Goal: Check status: Check status

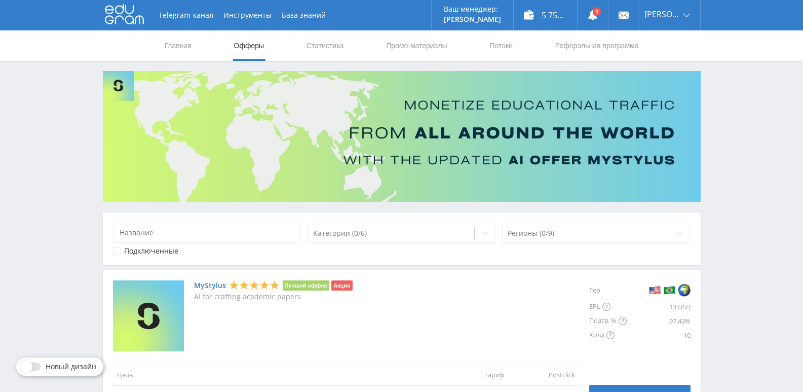
click at [325, 47] on link "Статистика" at bounding box center [326, 45] width 40 height 30
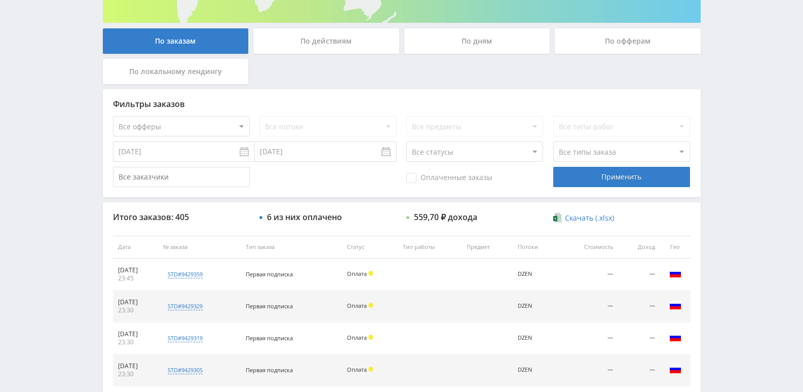
scroll to position [203, 0]
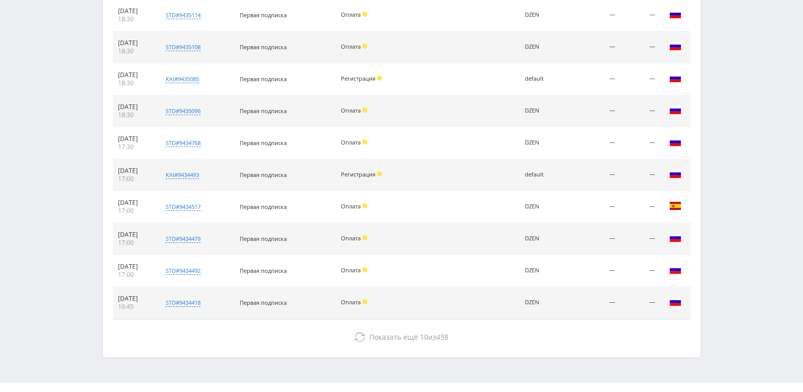
scroll to position [456, 0]
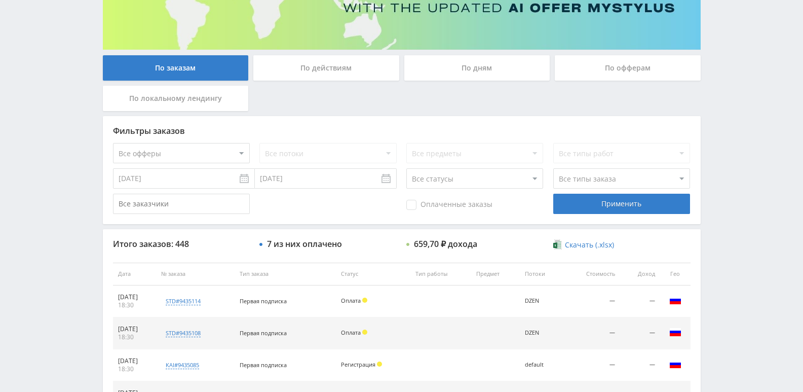
click at [340, 76] on div "По действиям" at bounding box center [326, 67] width 146 height 25
click at [0, 0] on input "По действиям" at bounding box center [0, 0] width 0 height 0
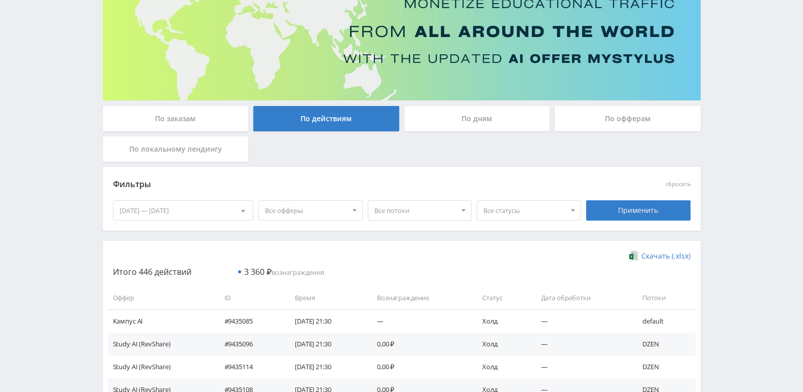
click at [464, 121] on div "По дням" at bounding box center [477, 118] width 146 height 25
click at [0, 0] on input "По дням" at bounding box center [0, 0] width 0 height 0
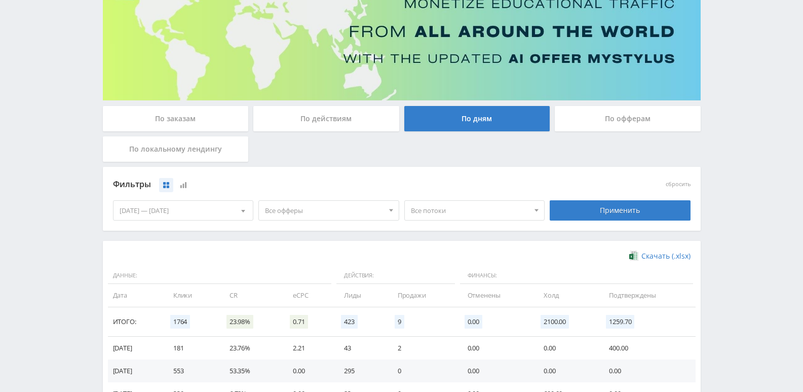
scroll to position [272, 0]
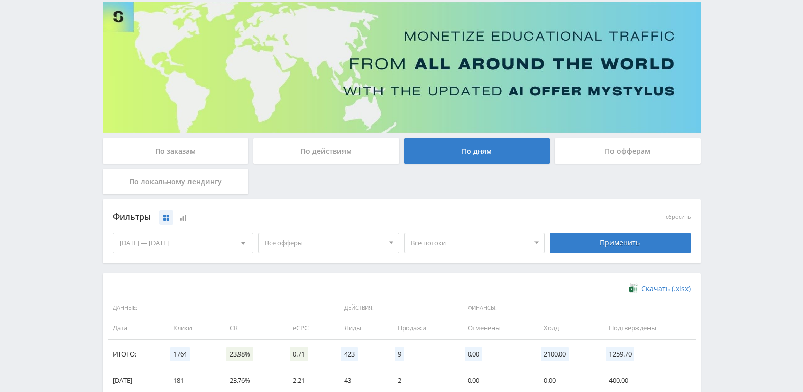
click at [317, 149] on div "По действиям" at bounding box center [326, 150] width 146 height 25
click at [0, 0] on input "По действиям" at bounding box center [0, 0] width 0 height 0
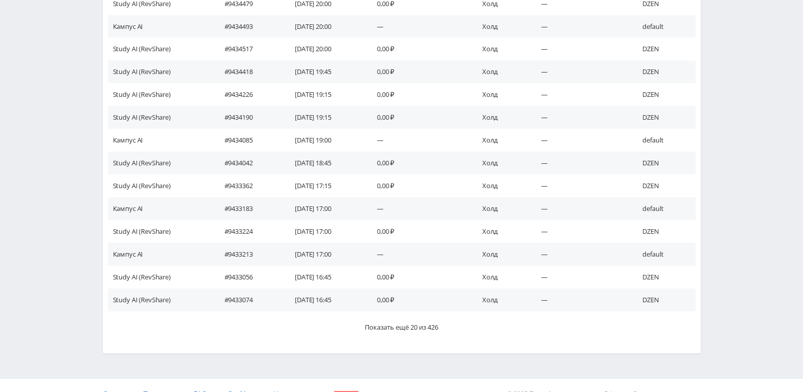
scroll to position [573, 0]
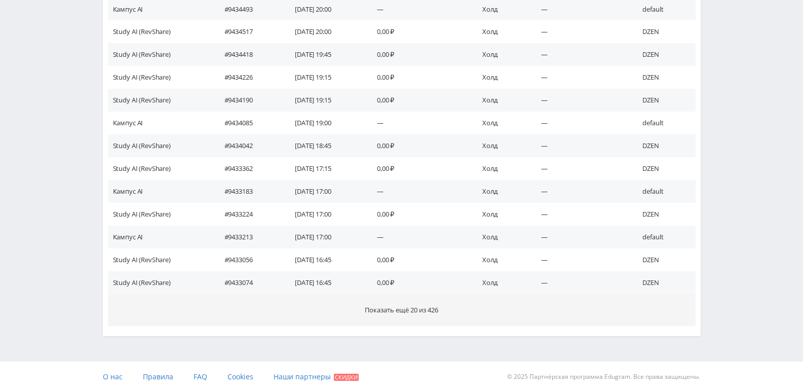
click at [412, 312] on span "Показать ещё 20 из 426" at bounding box center [401, 309] width 73 height 9
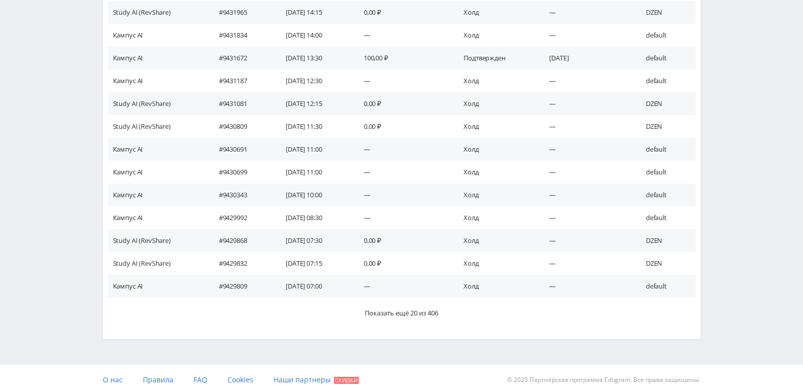
scroll to position [1028, 0]
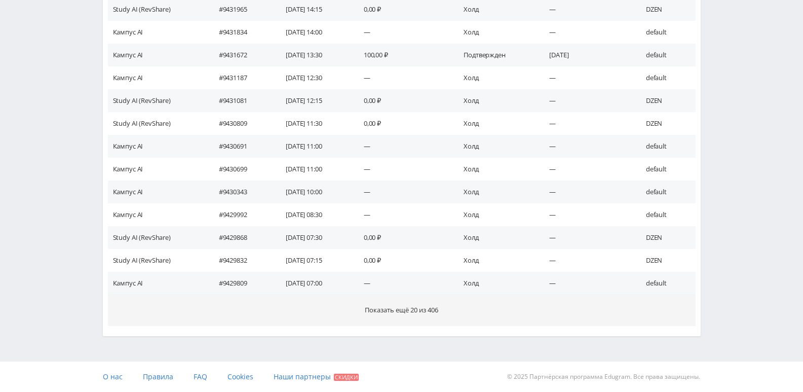
click at [419, 310] on span "Показать ещё 20 из 406" at bounding box center [401, 309] width 73 height 9
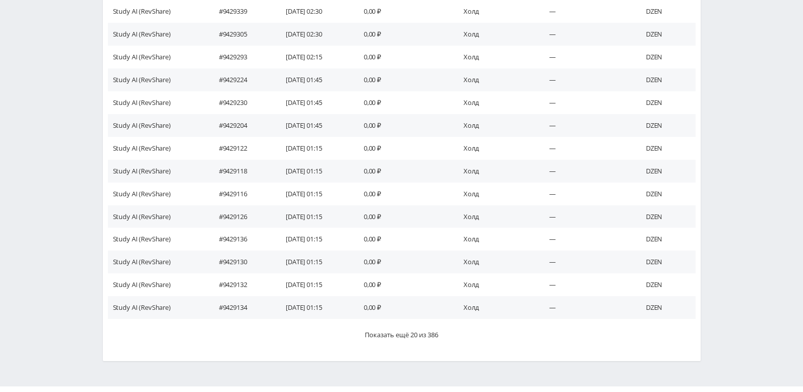
scroll to position [1484, 0]
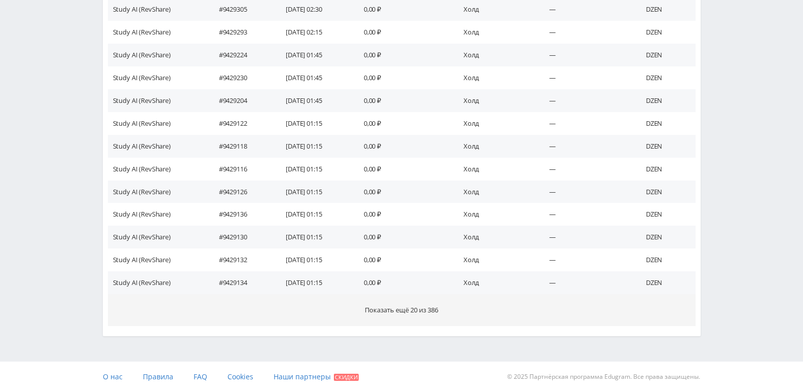
click at [411, 313] on span "Показать ещё 20 из 386" at bounding box center [401, 309] width 73 height 9
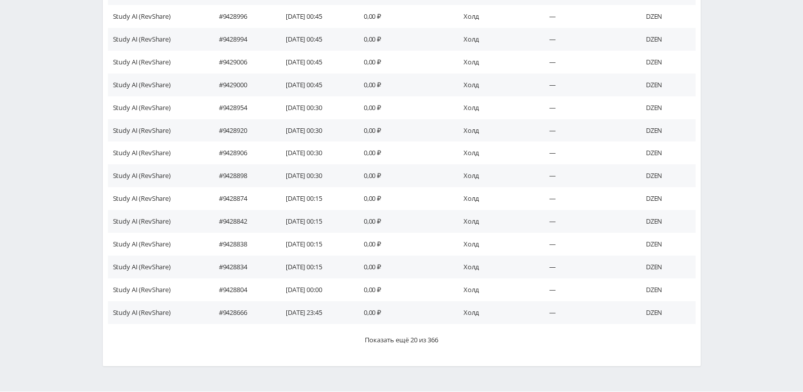
scroll to position [1939, 0]
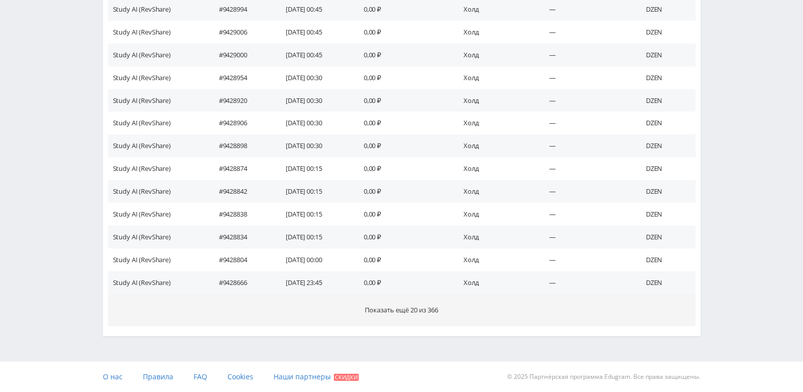
click at [421, 307] on span "Показать ещё 20 из 366" at bounding box center [401, 309] width 73 height 9
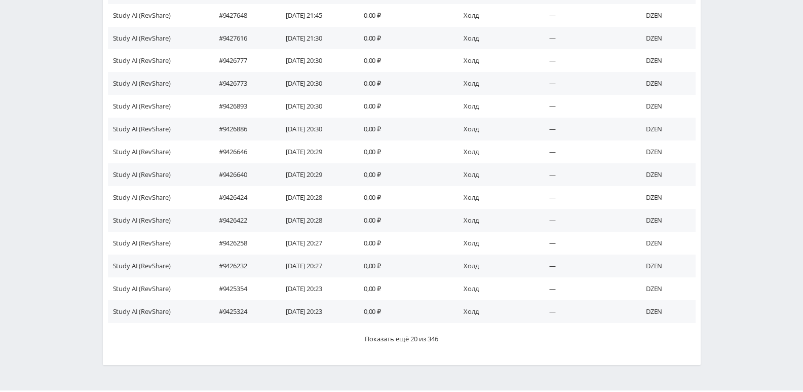
scroll to position [2344, 0]
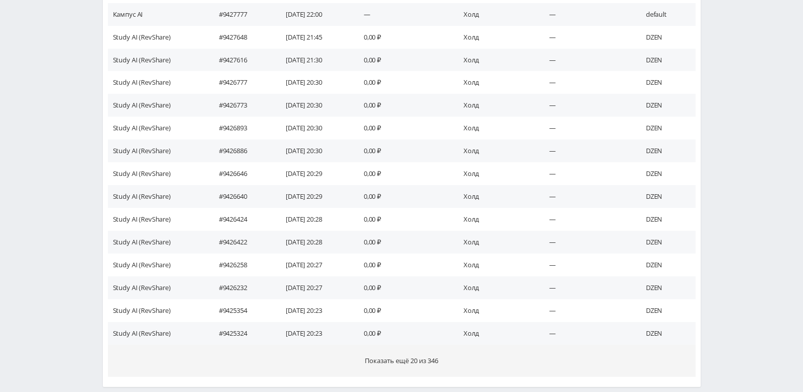
click at [405, 351] on button "Показать ещё 20 из 346" at bounding box center [402, 361] width 588 height 32
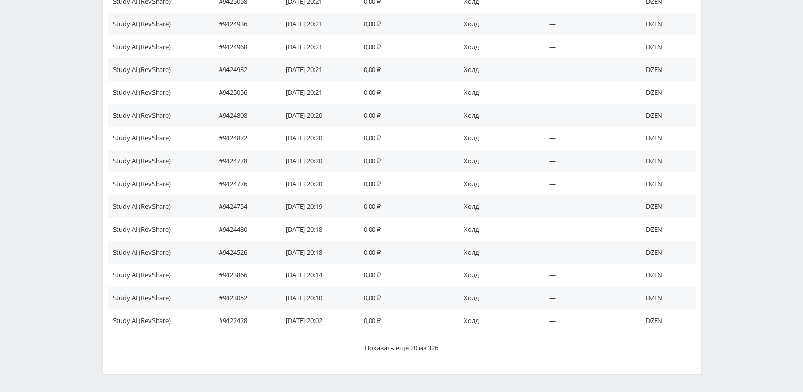
scroll to position [2827, 0]
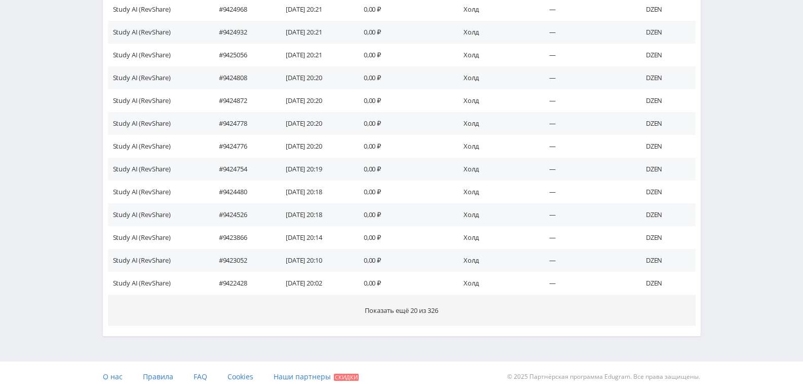
click at [411, 321] on button "Показать ещё 20 из 326" at bounding box center [402, 310] width 588 height 32
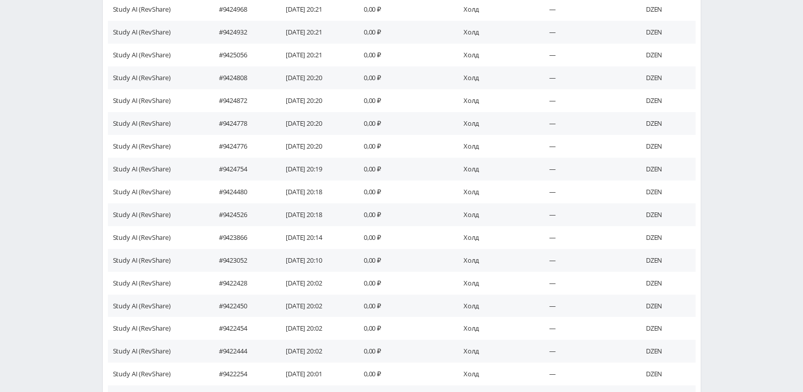
click at [414, 316] on td "0,00 ₽" at bounding box center [404, 305] width 100 height 23
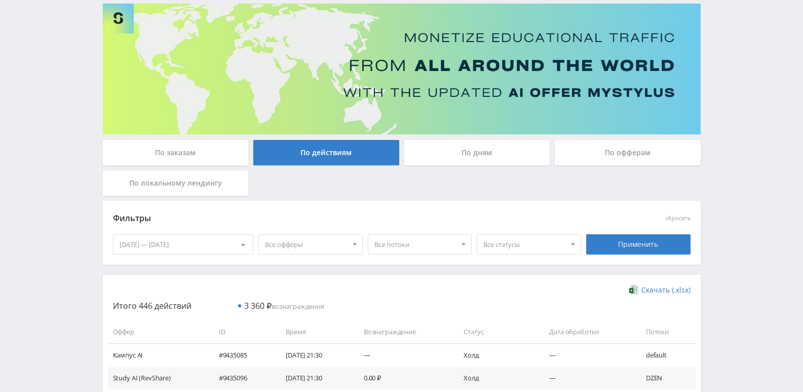
scroll to position [0, 0]
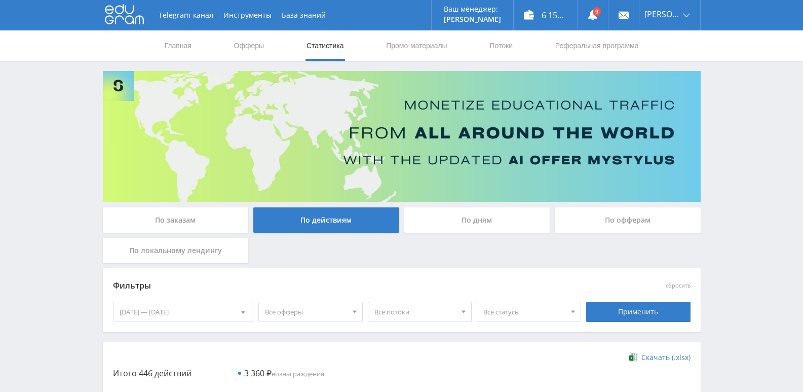
click at [322, 45] on link "Статистика" at bounding box center [326, 45] width 40 height 30
click at [246, 52] on link "Офферы" at bounding box center [249, 45] width 32 height 30
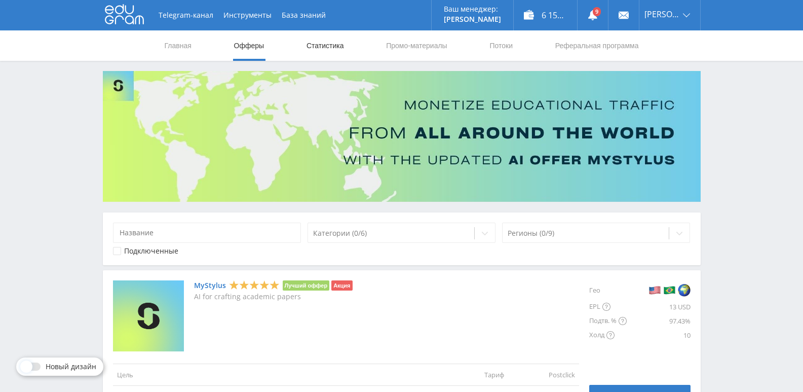
click at [331, 47] on link "Статистика" at bounding box center [326, 45] width 40 height 30
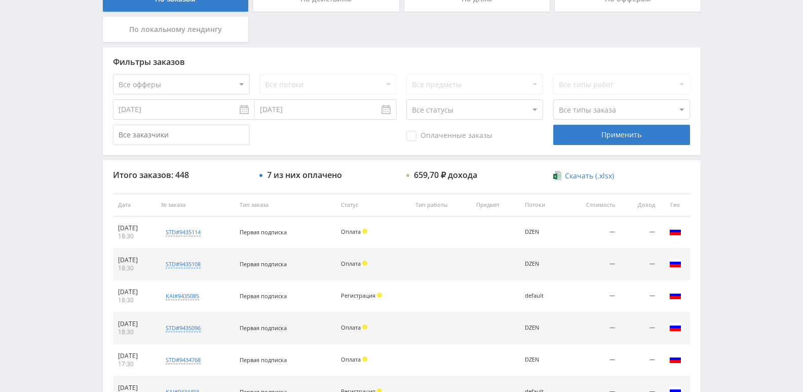
scroll to position [203, 0]
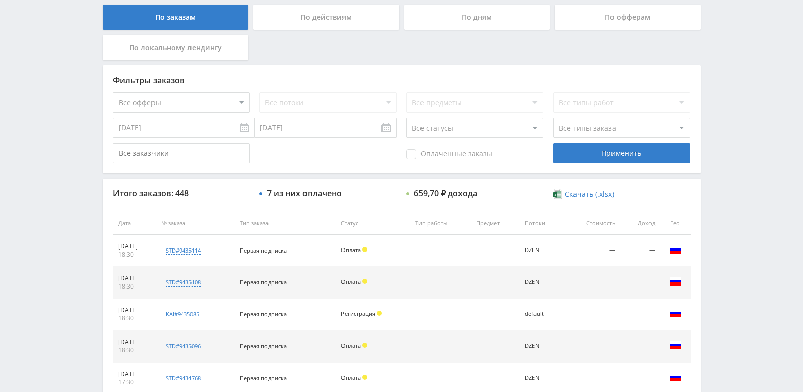
click at [326, 10] on div "По действиям" at bounding box center [326, 17] width 146 height 25
click at [0, 0] on input "По действиям" at bounding box center [0, 0] width 0 height 0
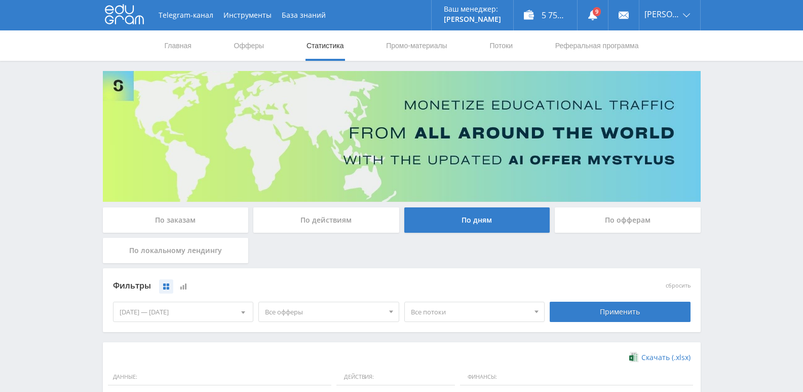
scroll to position [203, 0]
